Goal: Information Seeking & Learning: Learn about a topic

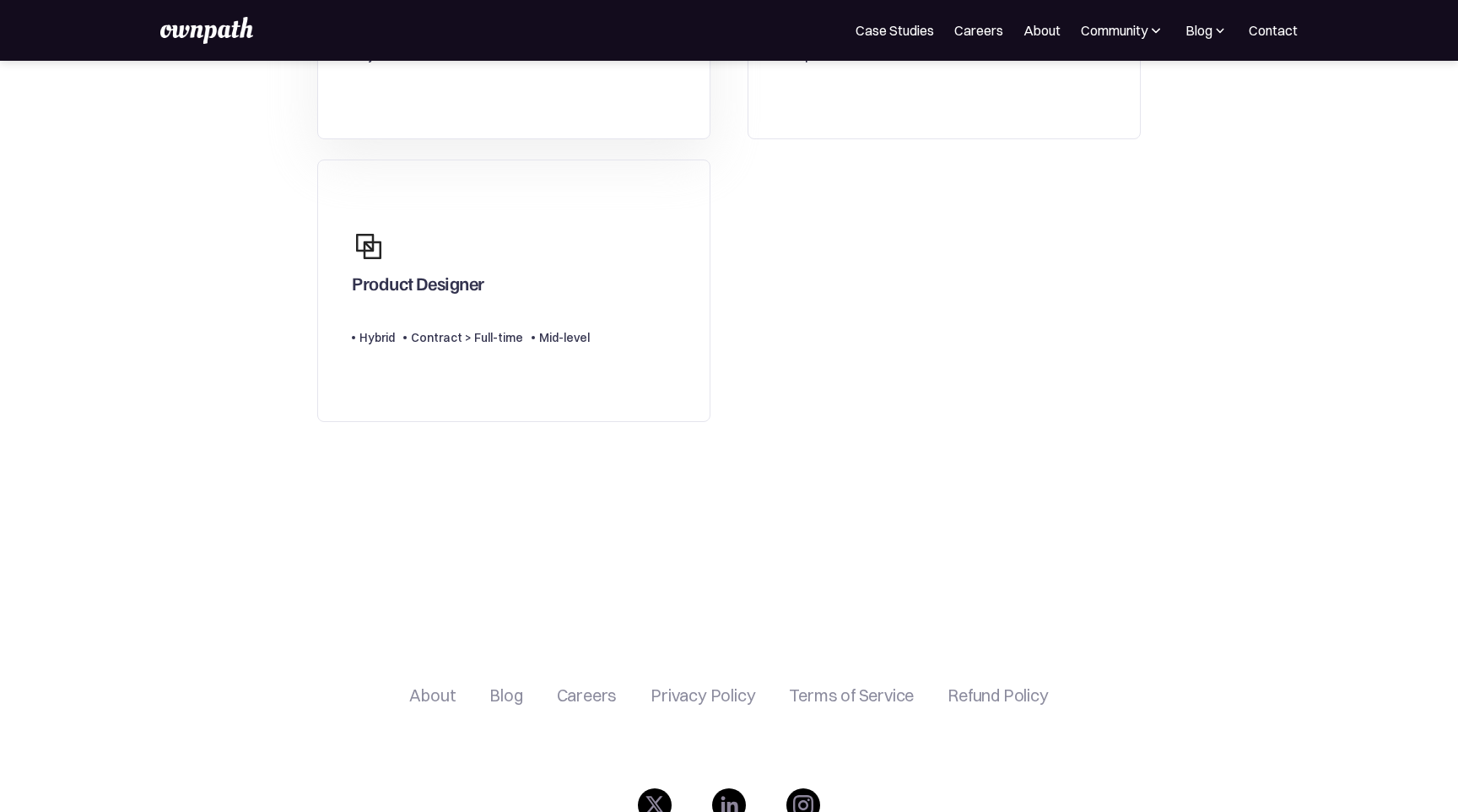
scroll to position [155, 0]
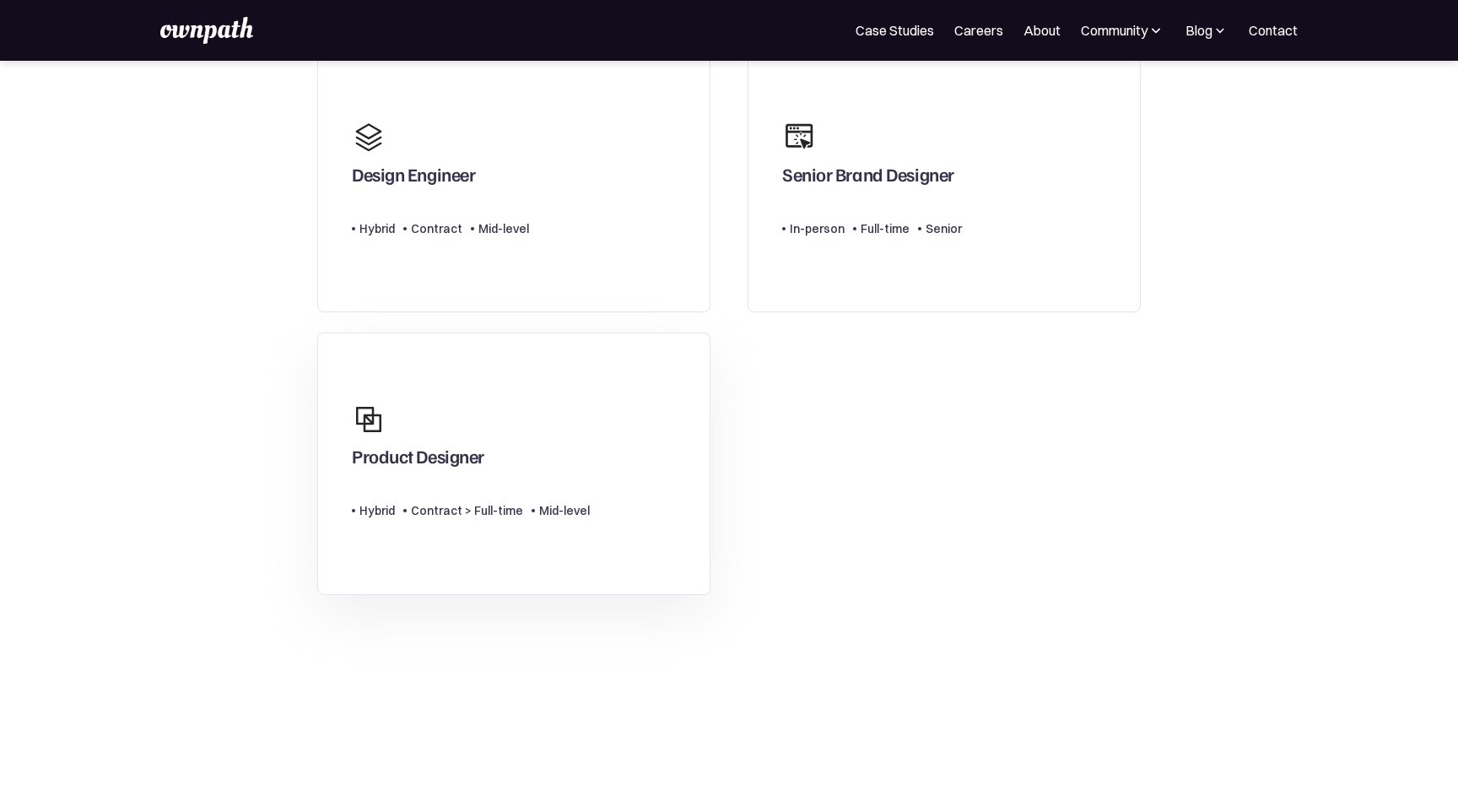
click at [535, 409] on div "Product Designer" at bounding box center [470, 434] width 238 height 81
click at [443, 223] on div "Contract" at bounding box center [436, 228] width 51 height 21
click at [920, 233] on div "Senior" at bounding box center [940, 228] width 44 height 21
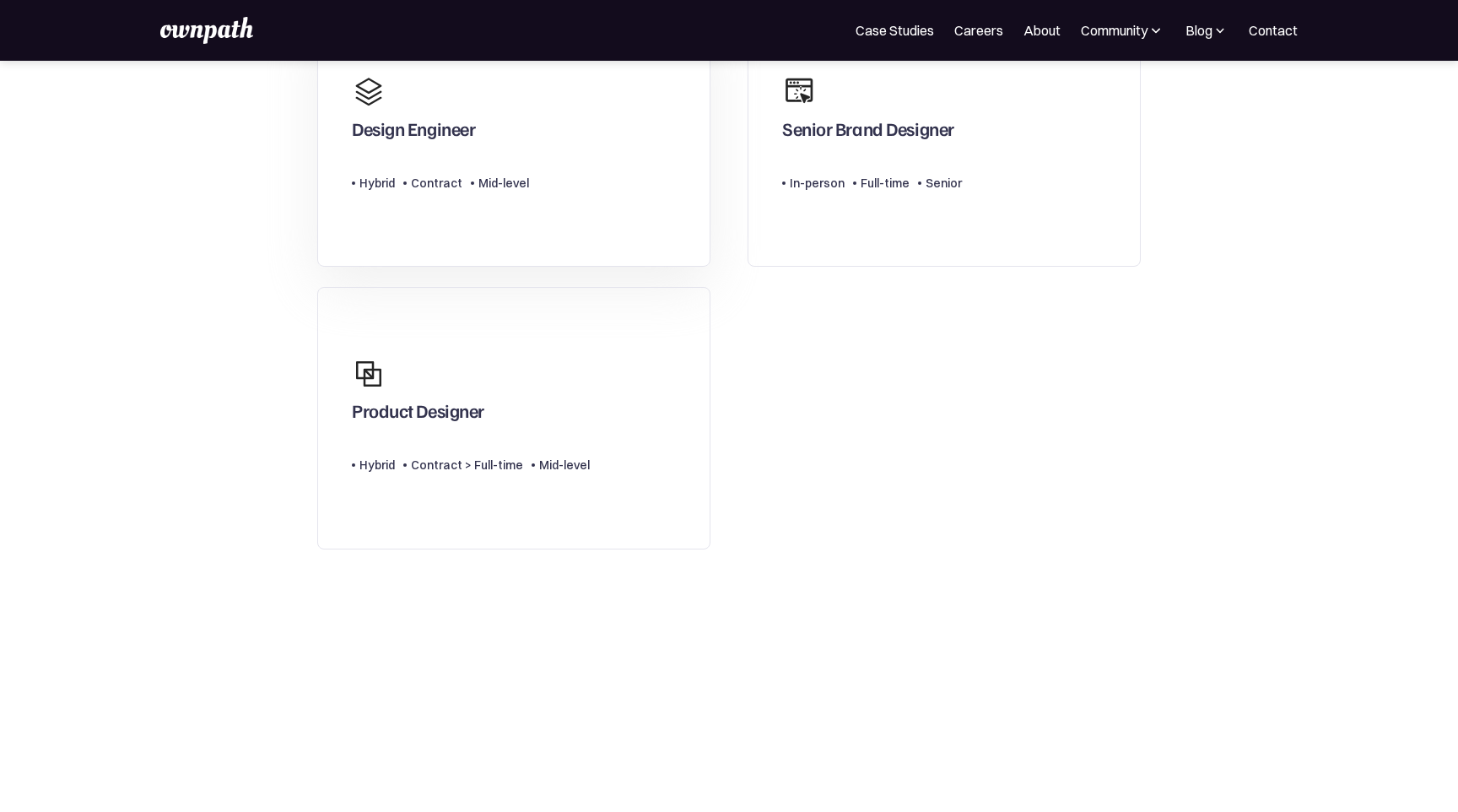
scroll to position [0, 0]
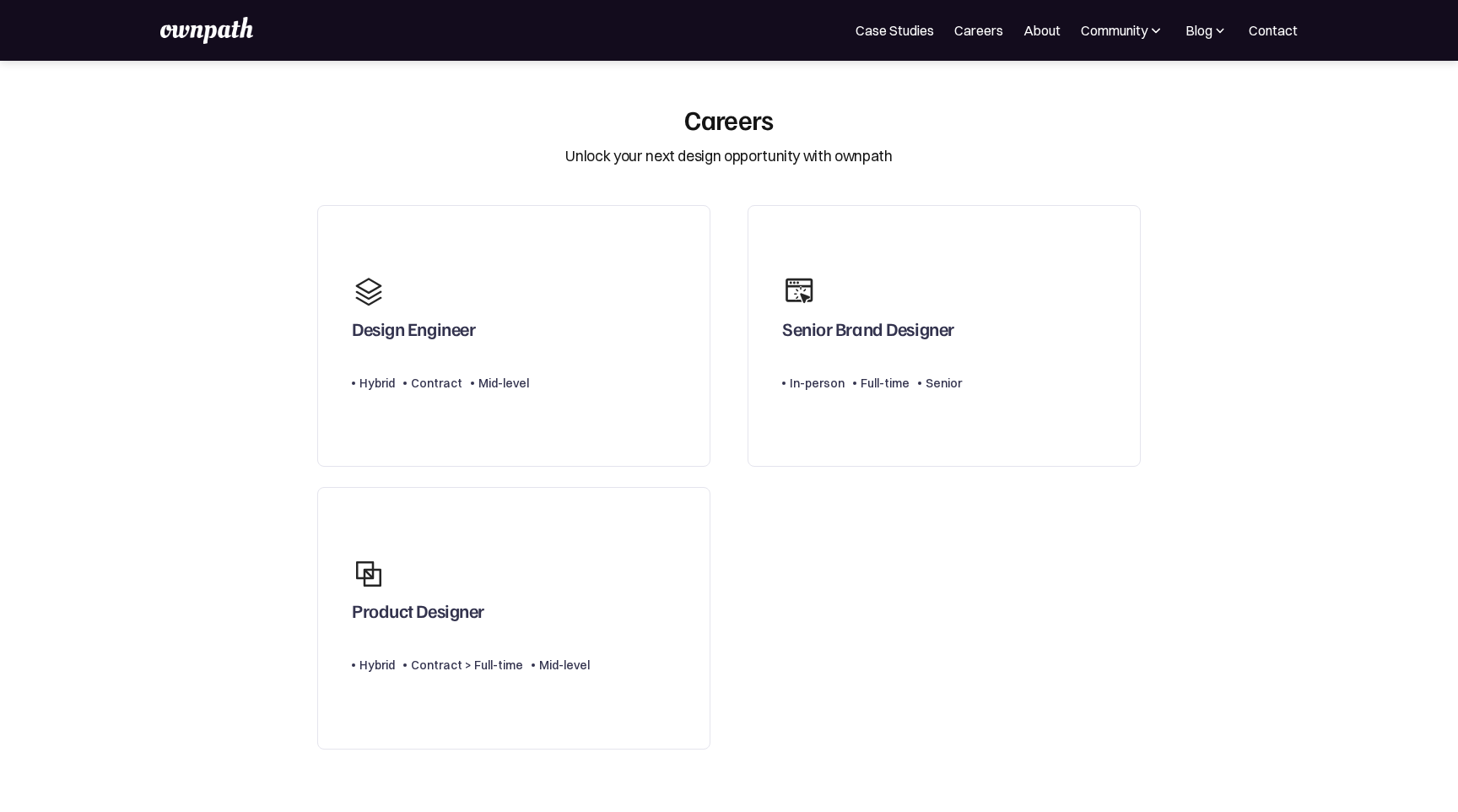
click at [974, 41] on div "For Companies Case Studies Careers About Community Events Resources Design Resi…" at bounding box center [729, 31] width 1138 height 27
click at [974, 37] on link "Careers" at bounding box center [979, 31] width 49 height 21
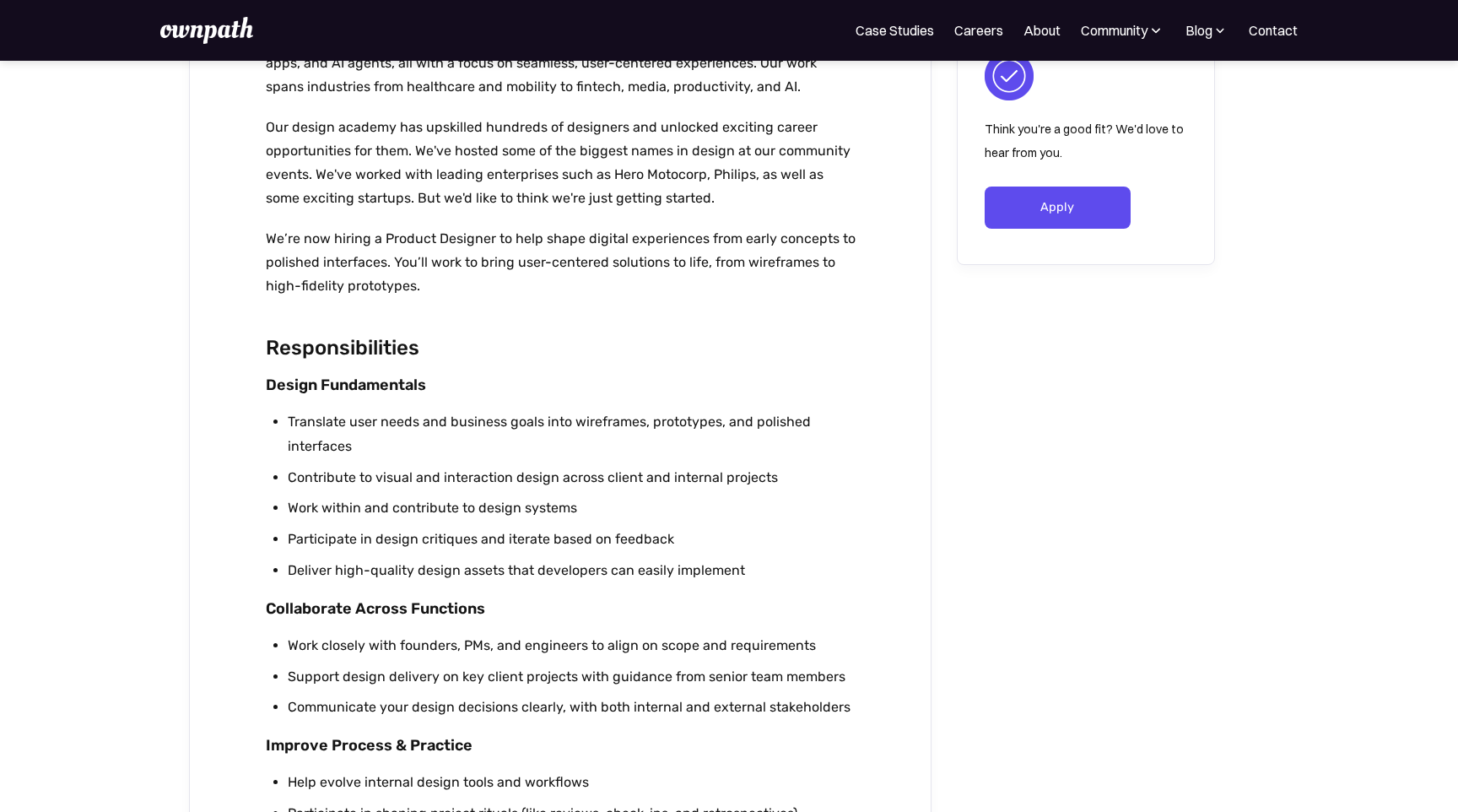
scroll to position [1052, 0]
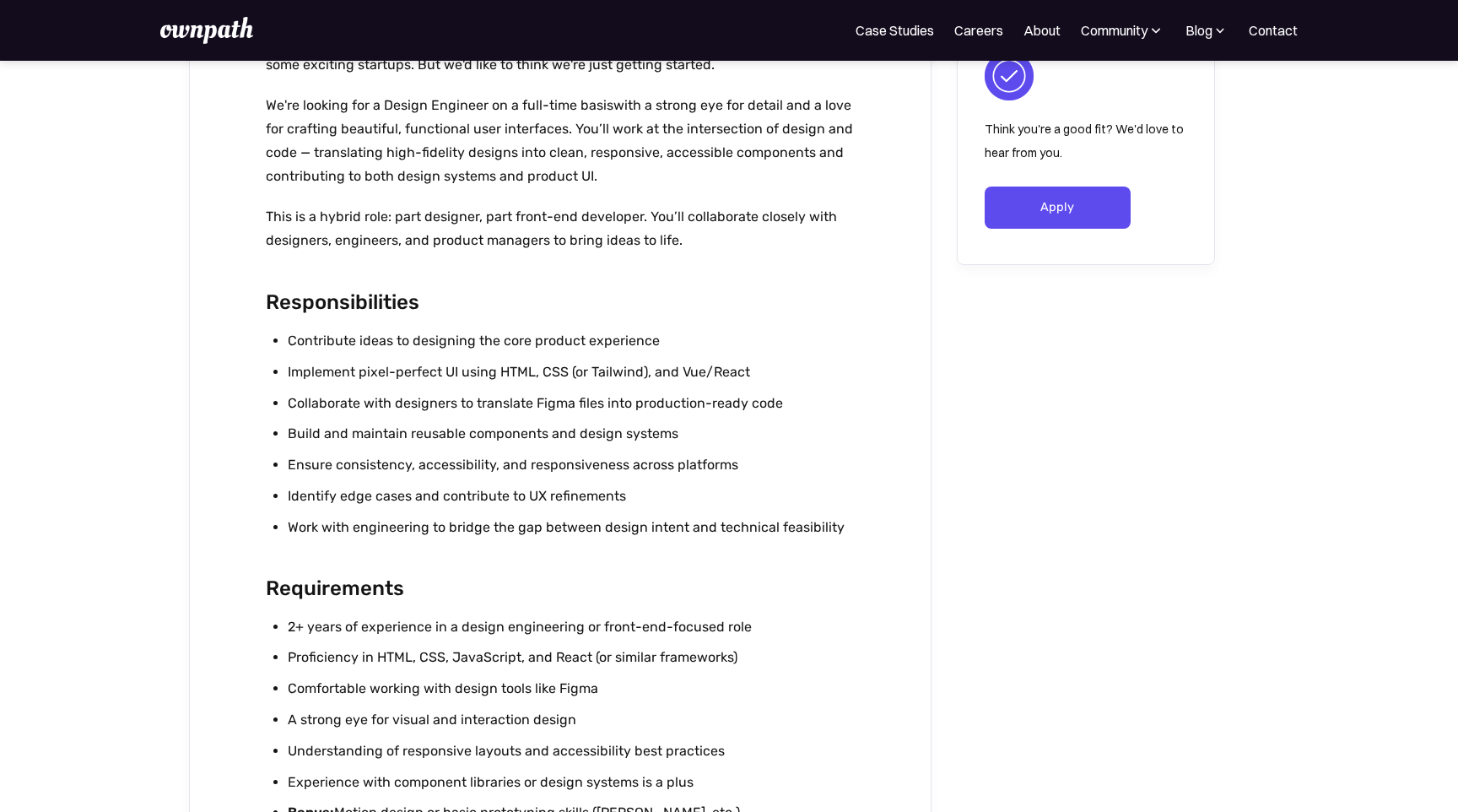
scroll to position [854, 0]
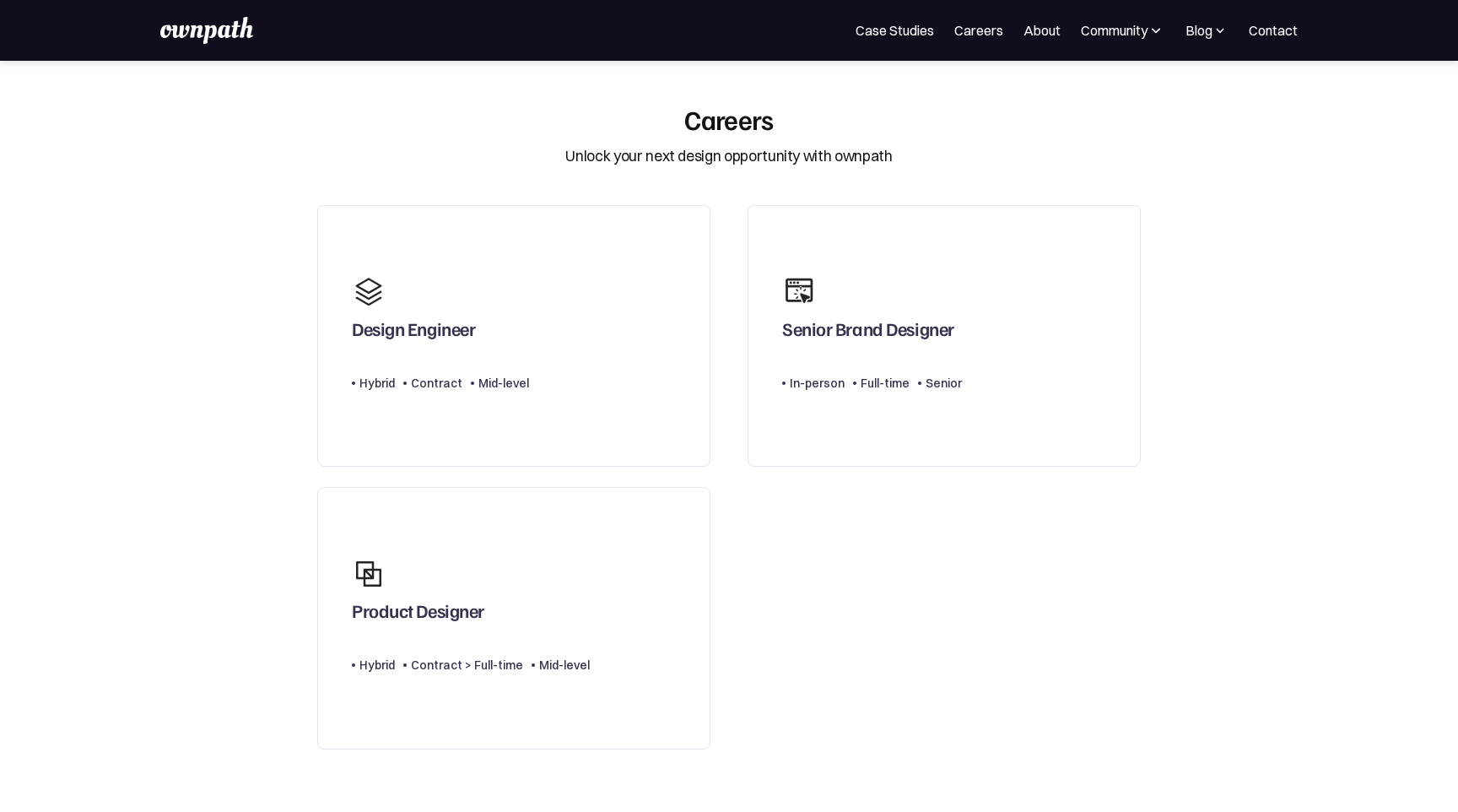
click at [179, 37] on img at bounding box center [206, 31] width 93 height 27
